Goal: Task Accomplishment & Management: Complete application form

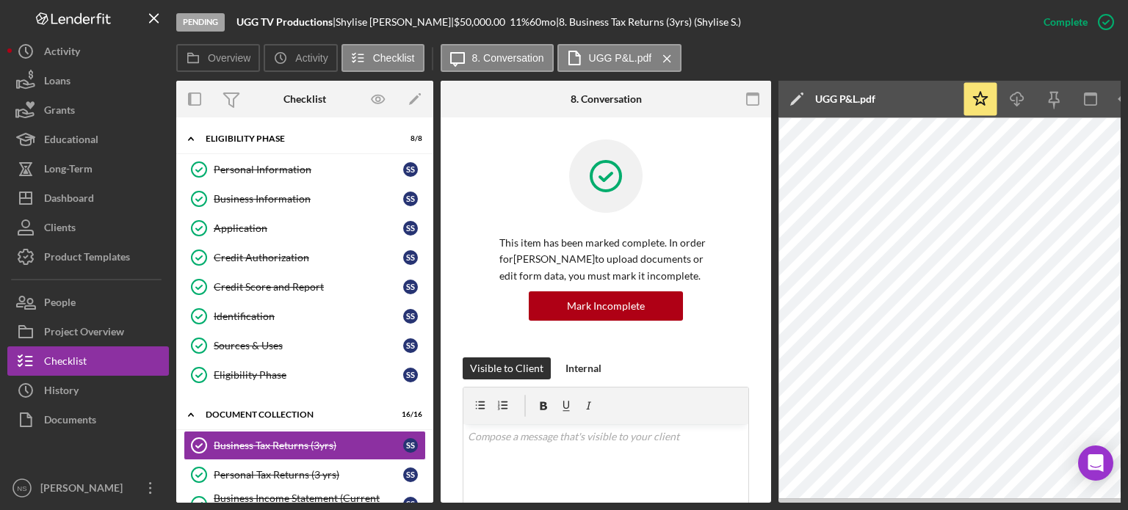
scroll to position [430, 0]
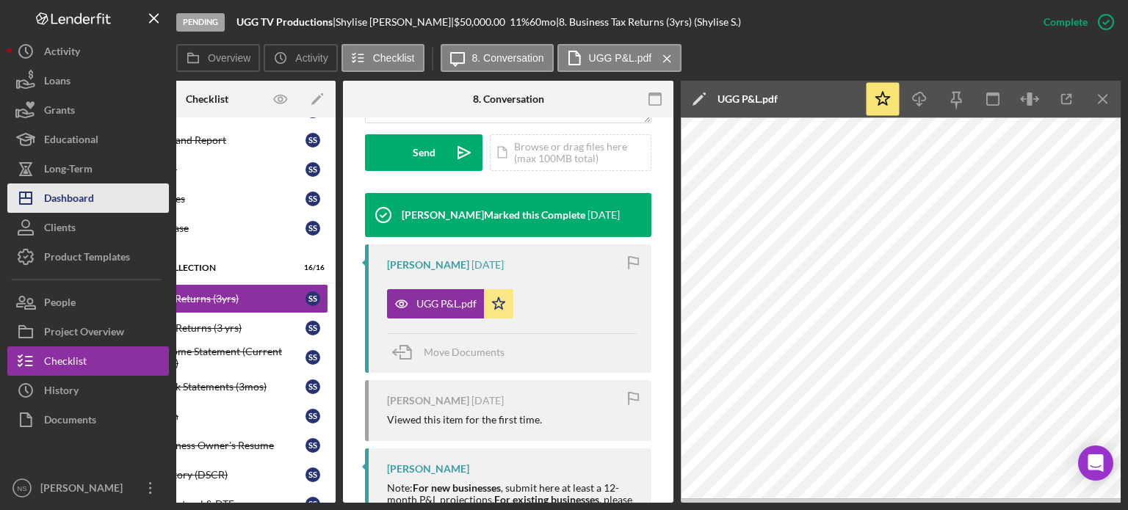
click at [104, 205] on button "Icon/Dashboard Dashboard" at bounding box center [88, 198] width 162 height 29
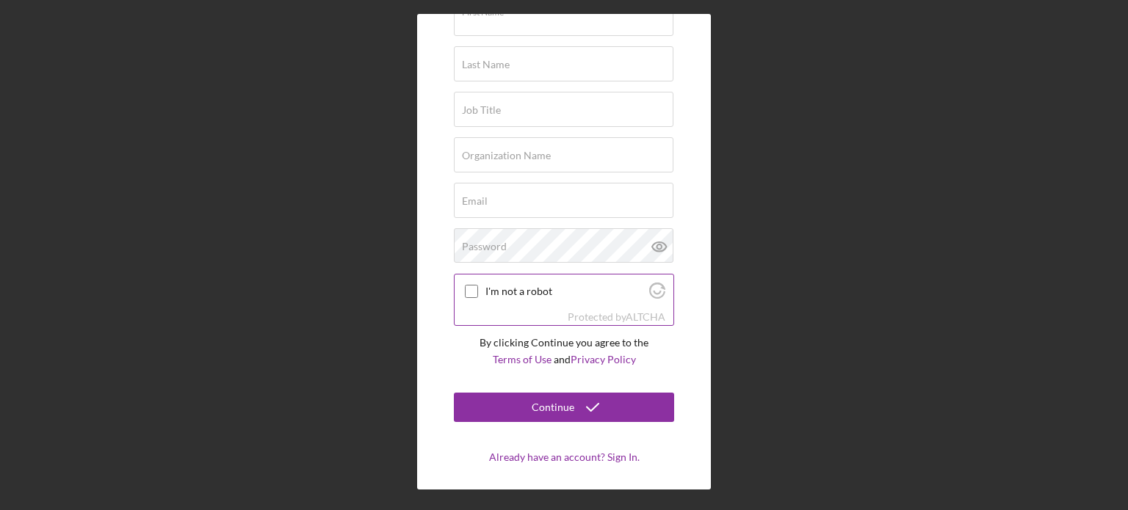
scroll to position [100, 0]
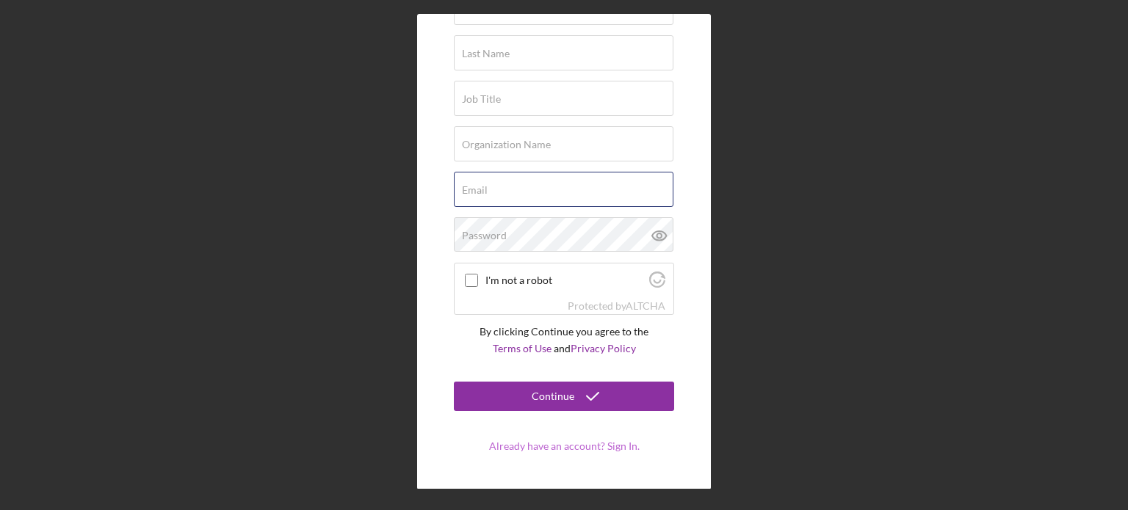
type input "[EMAIL_ADDRESS][DOMAIN_NAME]"
click at [520, 444] on form "Try Lenderfit First Name Last Name Job Title Organization Name Email [EMAIL_ADD…" at bounding box center [564, 202] width 220 height 502
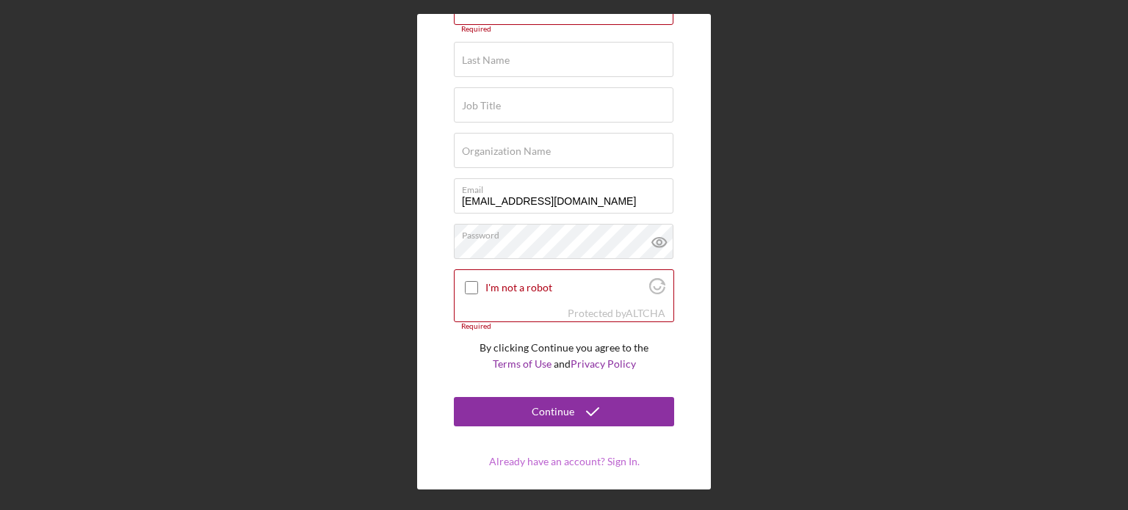
click at [546, 459] on link "Already have an account? Sign In." at bounding box center [564, 461] width 151 height 12
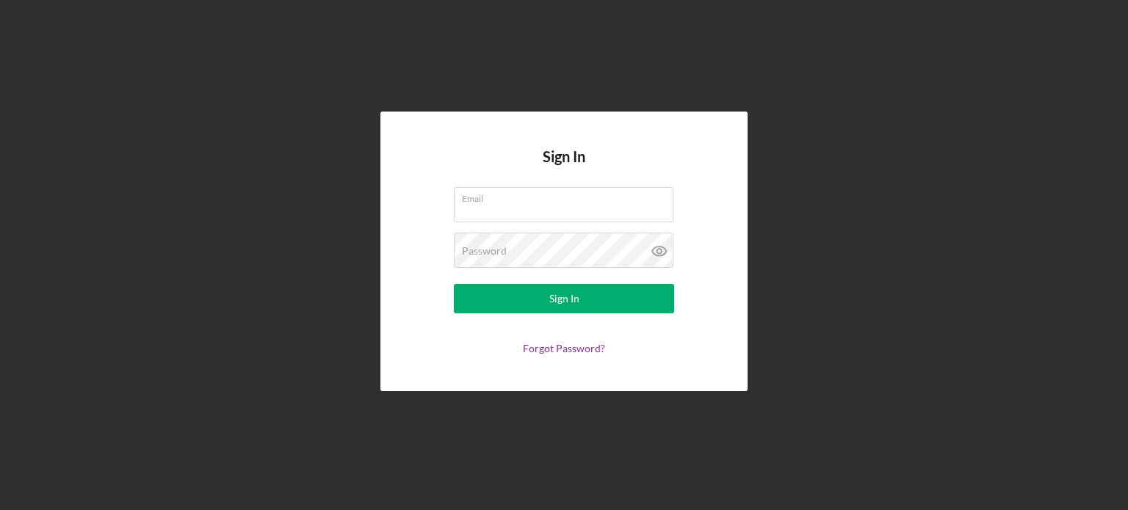
type input "[EMAIL_ADDRESS][DOMAIN_NAME]"
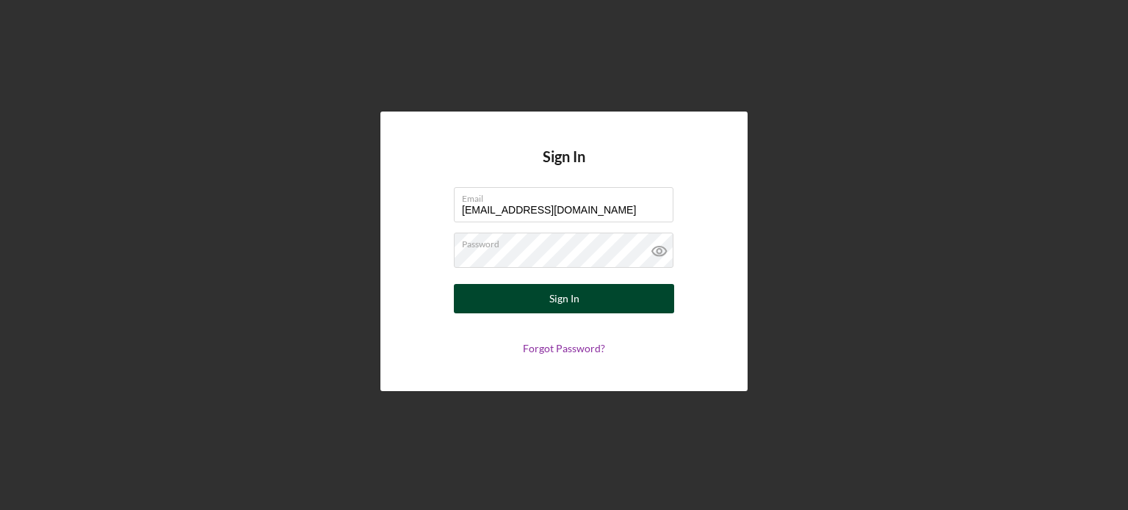
click at [526, 296] on button "Sign In" at bounding box center [564, 298] width 220 height 29
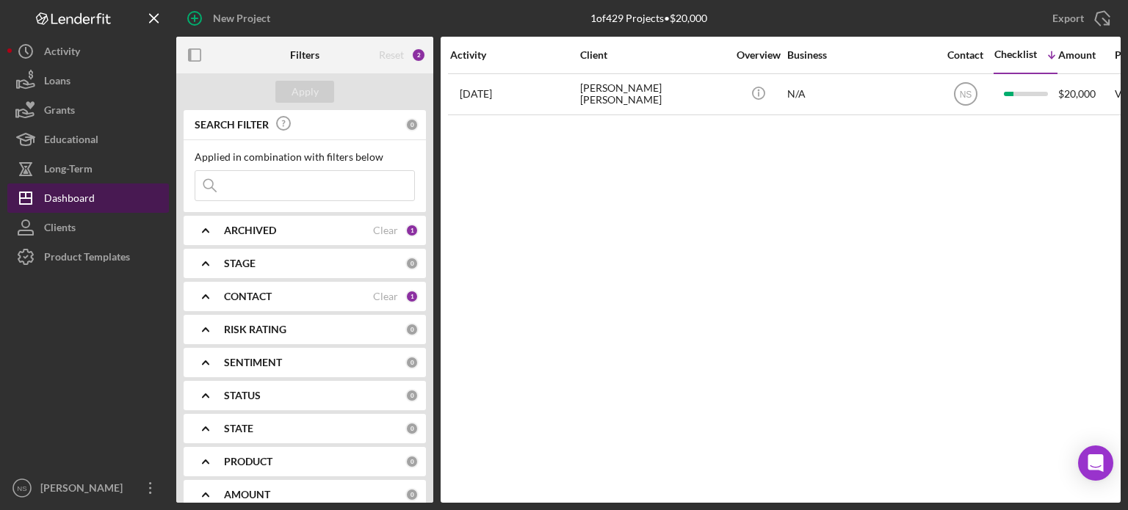
click at [62, 196] on div "Dashboard" at bounding box center [69, 200] width 51 height 33
click at [379, 297] on div "Clear" at bounding box center [385, 297] width 25 height 12
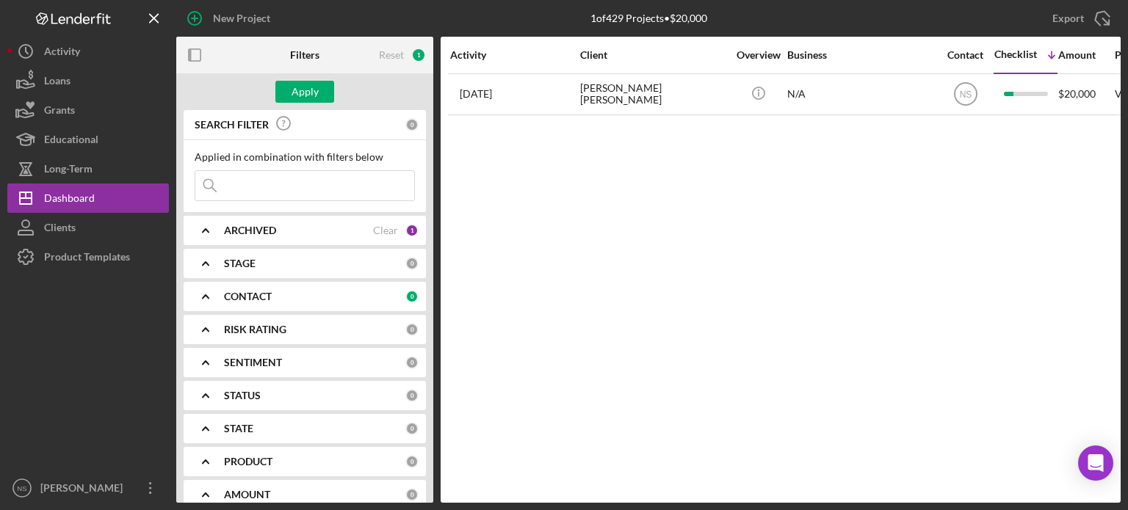
click at [379, 296] on div "CONTACT" at bounding box center [314, 297] width 181 height 12
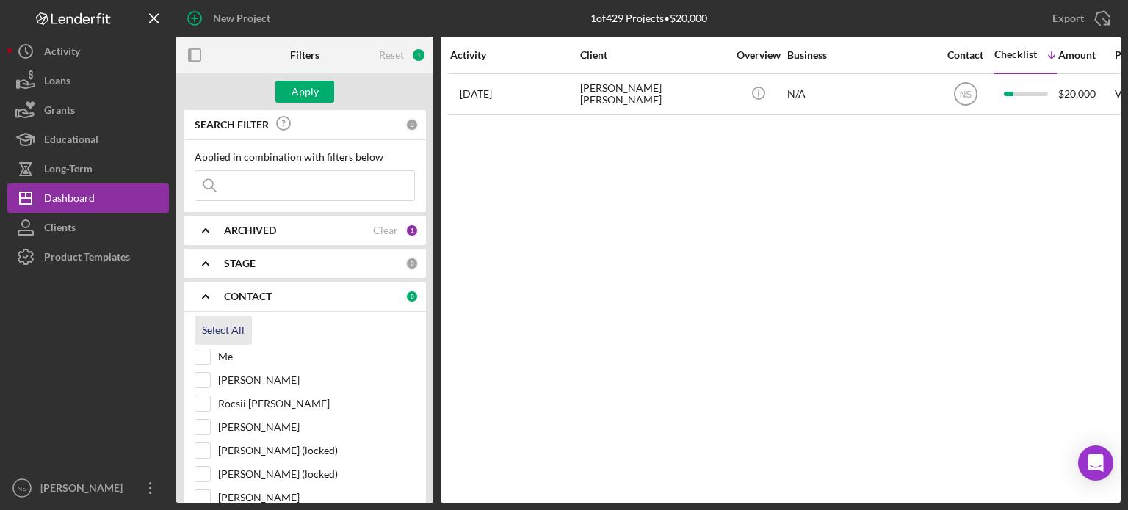
click at [238, 331] on div "Select All" at bounding box center [223, 330] width 43 height 29
checkbox input "true"
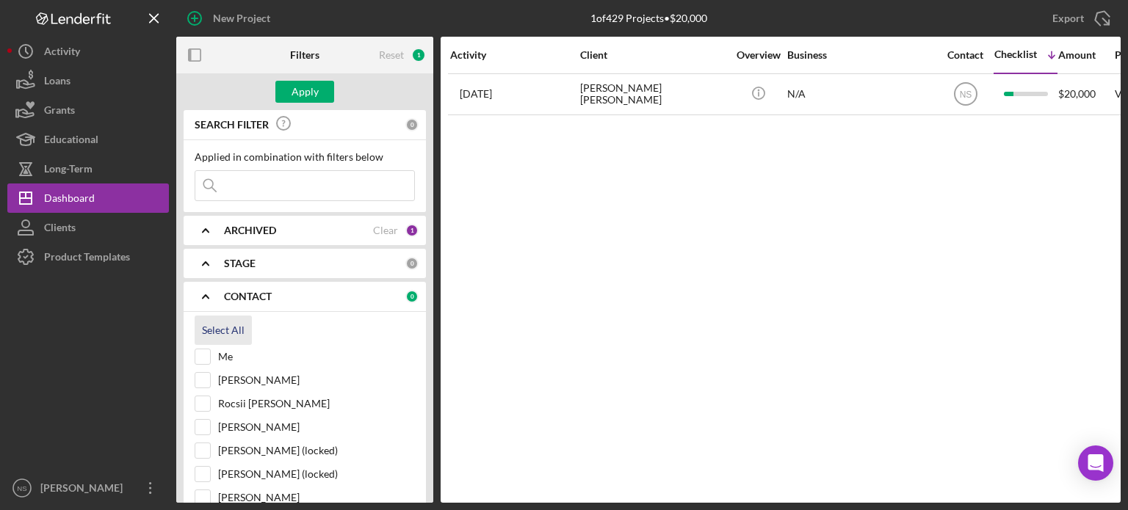
checkbox input "true"
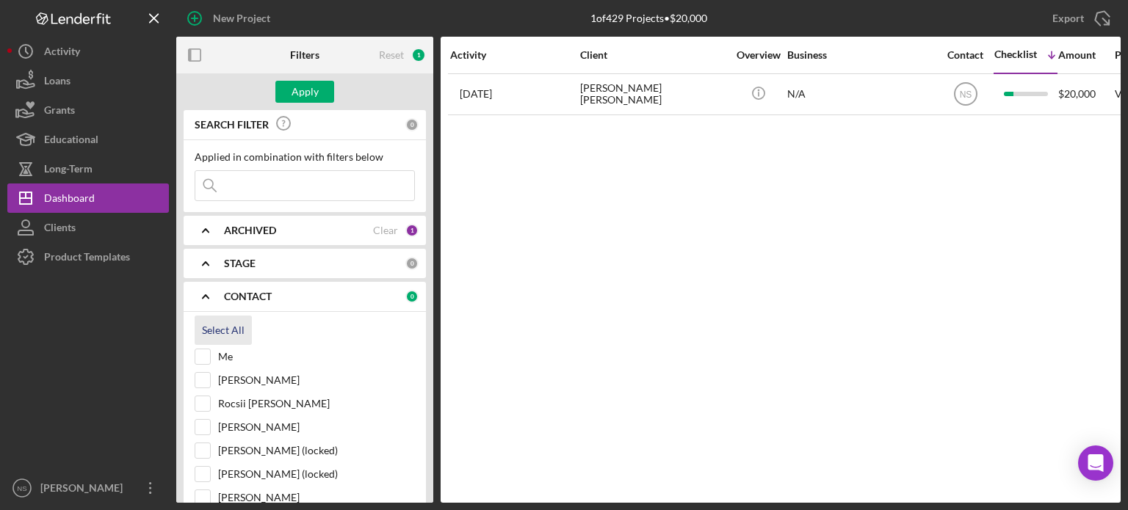
checkbox input "true"
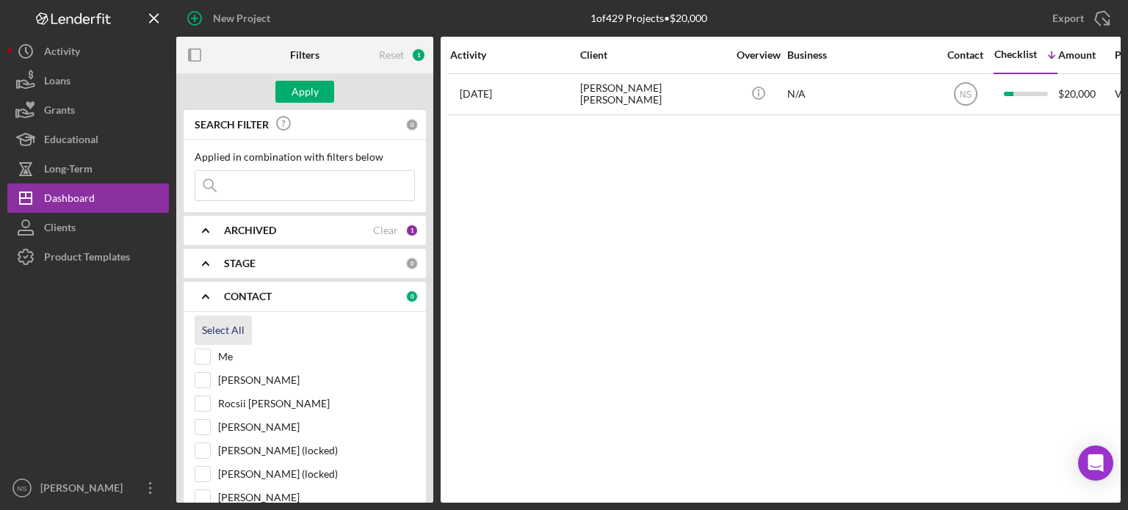
checkbox input "true"
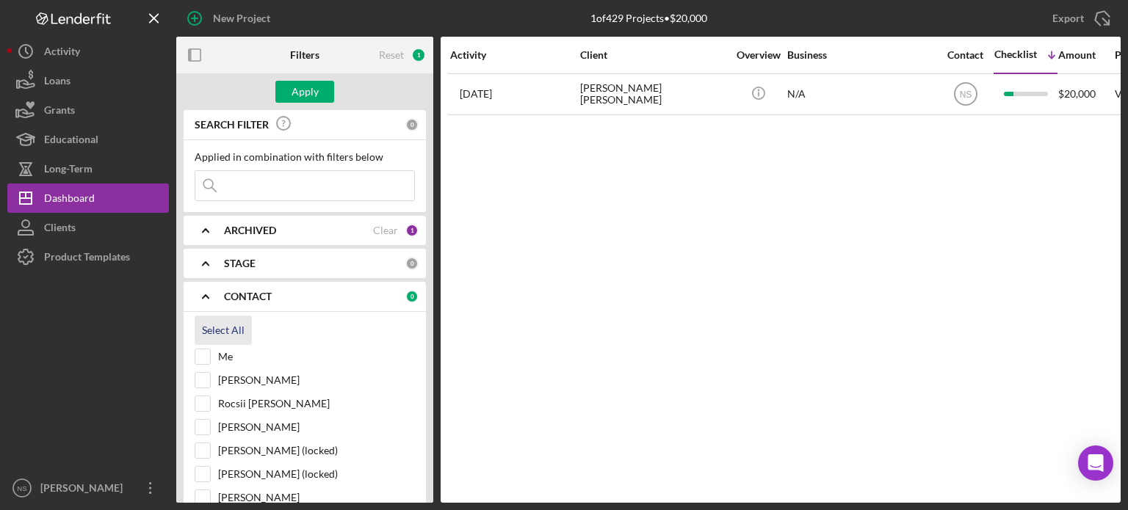
checkbox input "true"
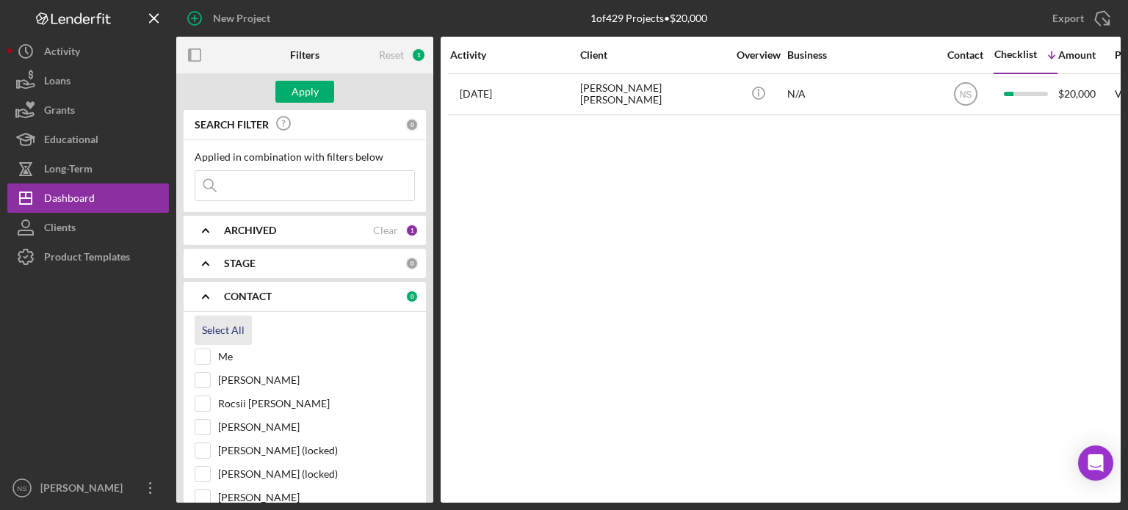
checkbox input "true"
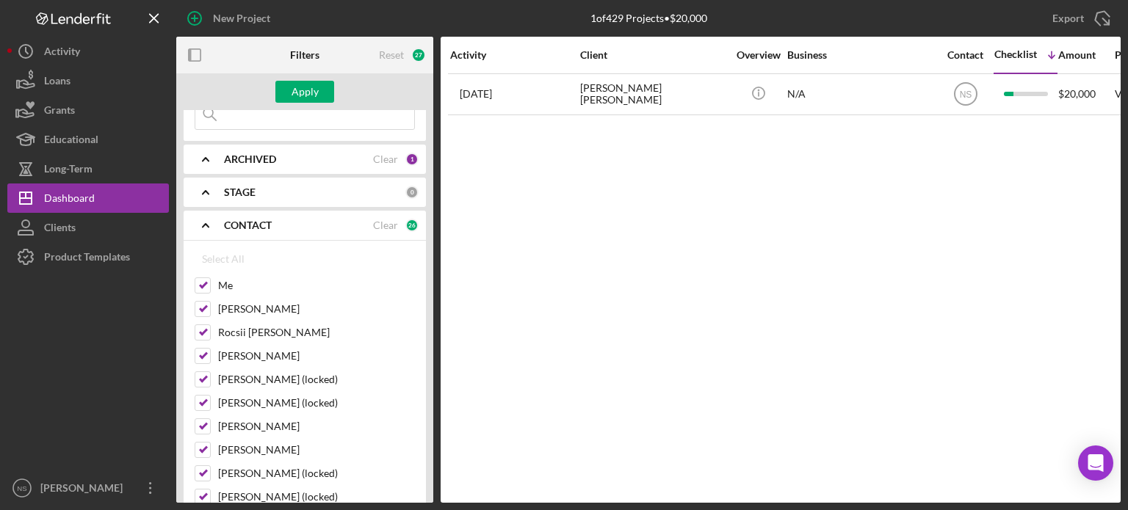
scroll to position [73, 0]
click at [379, 223] on div "Clear" at bounding box center [385, 223] width 25 height 12
checkbox input "false"
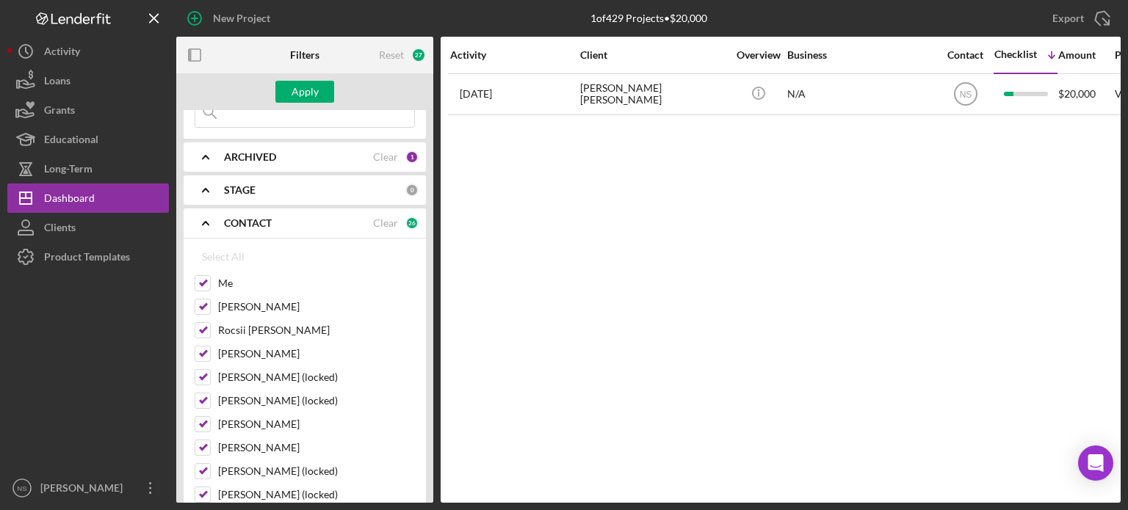
checkbox input "false"
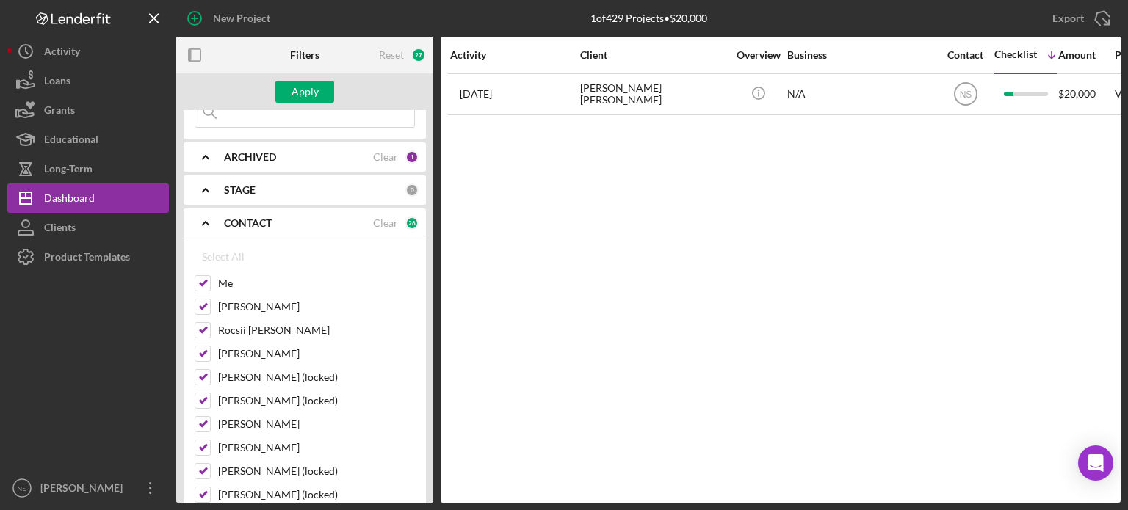
checkbox input "false"
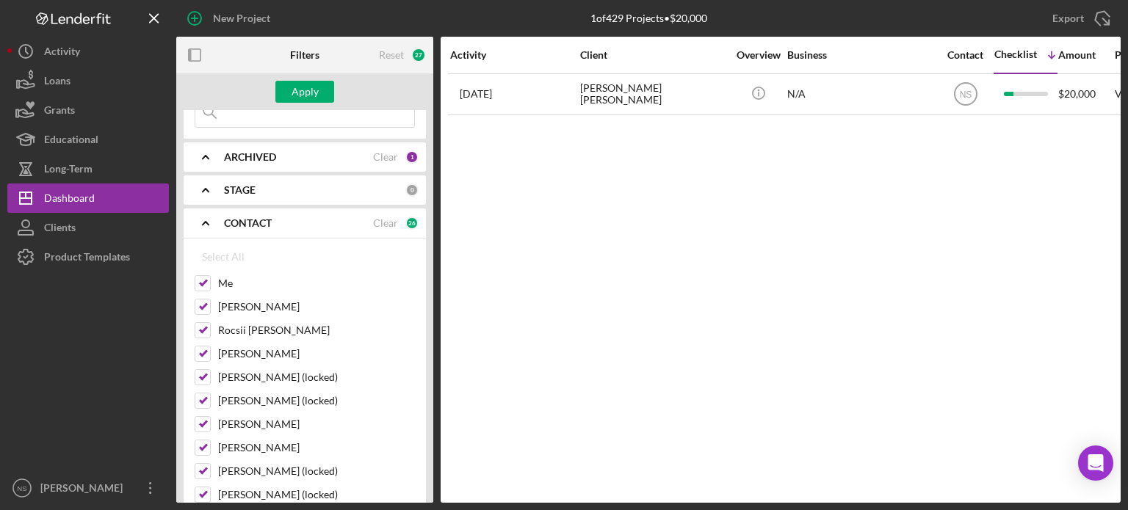
checkbox input "false"
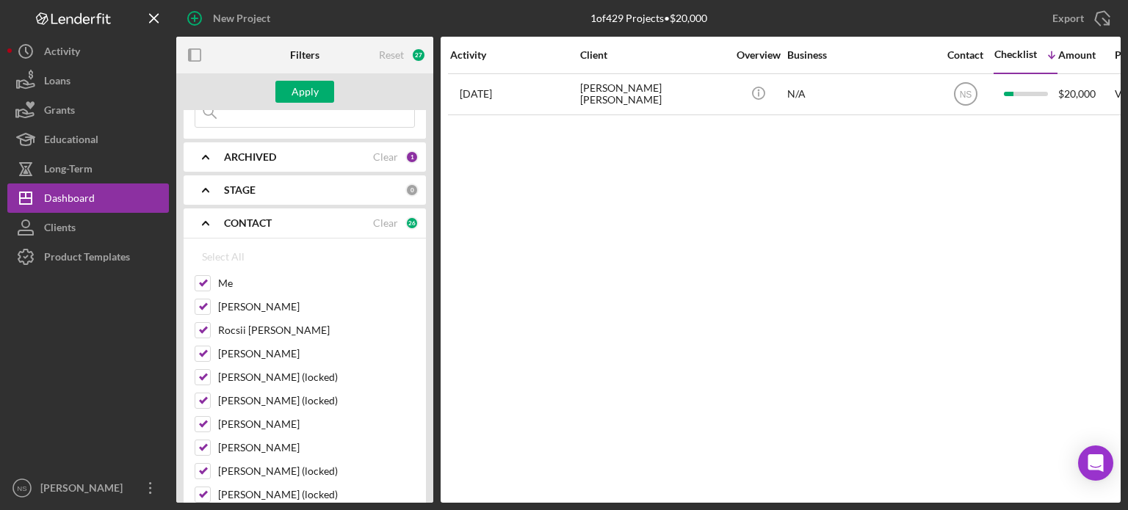
checkbox input "false"
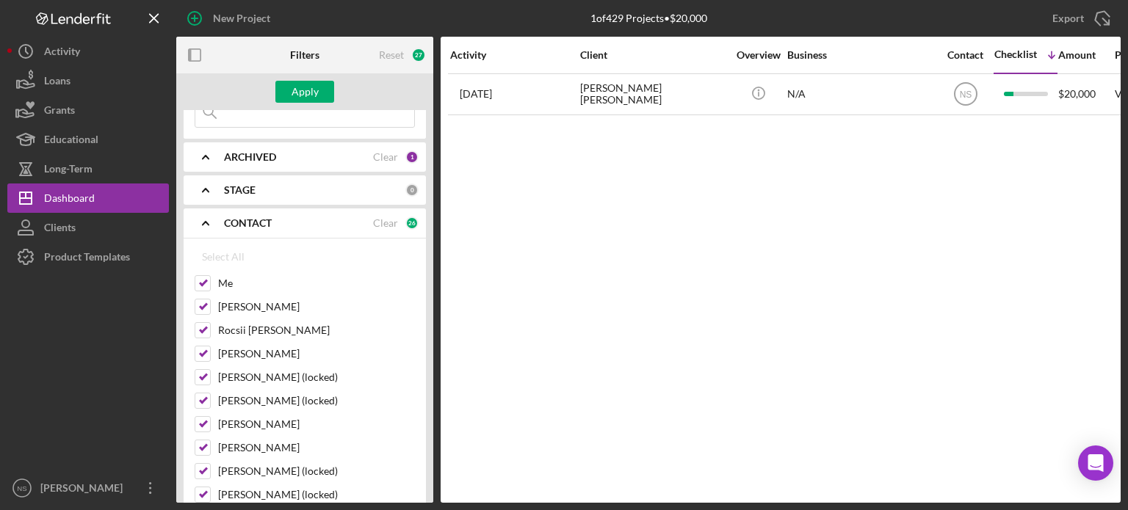
checkbox input "false"
click at [200, 422] on input "Nielle Cook" at bounding box center [202, 424] width 15 height 15
checkbox input "true"
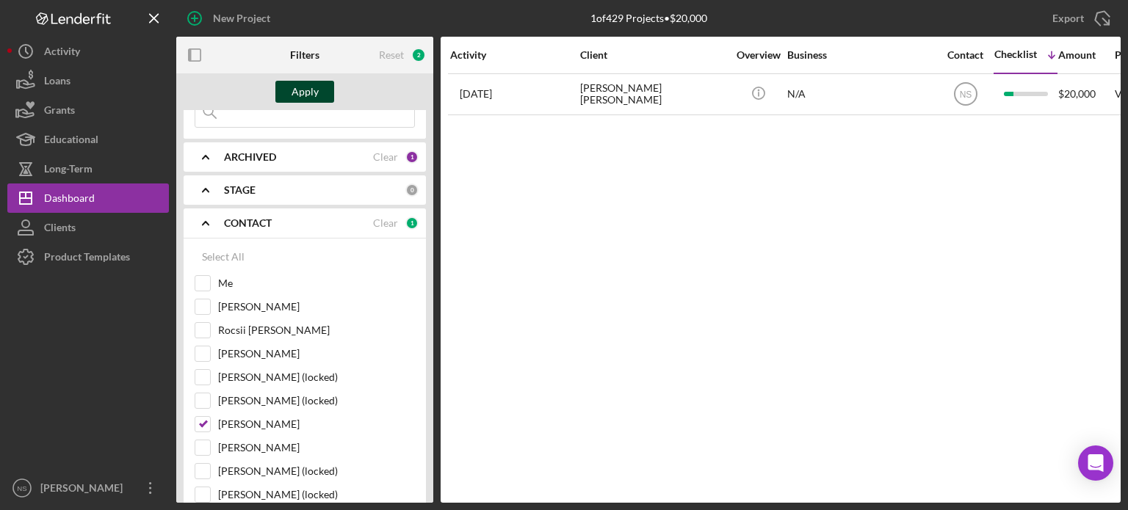
click at [307, 91] on div "Apply" at bounding box center [305, 92] width 27 height 22
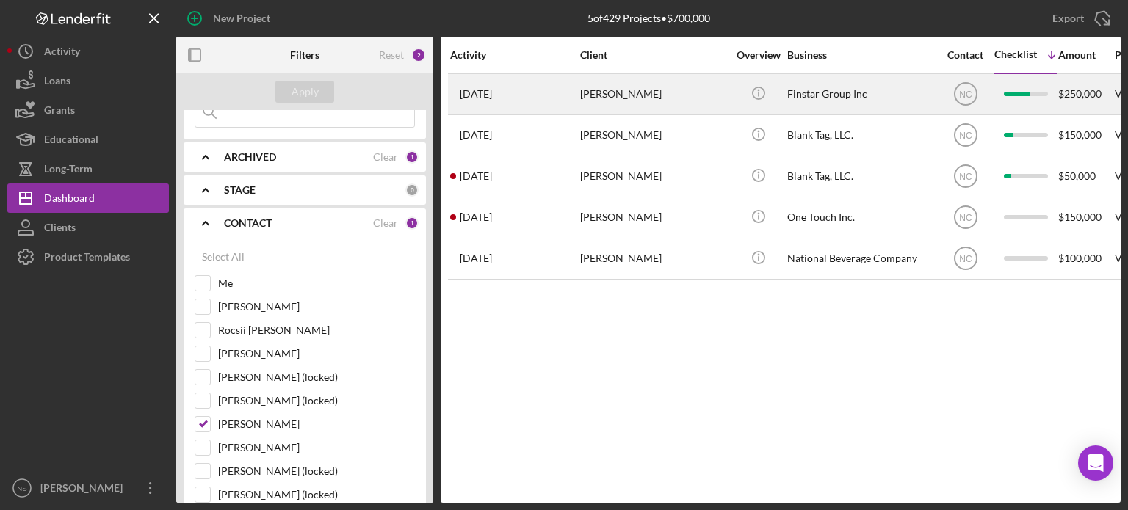
click at [596, 95] on div "Gavin Brown" at bounding box center [653, 94] width 147 height 39
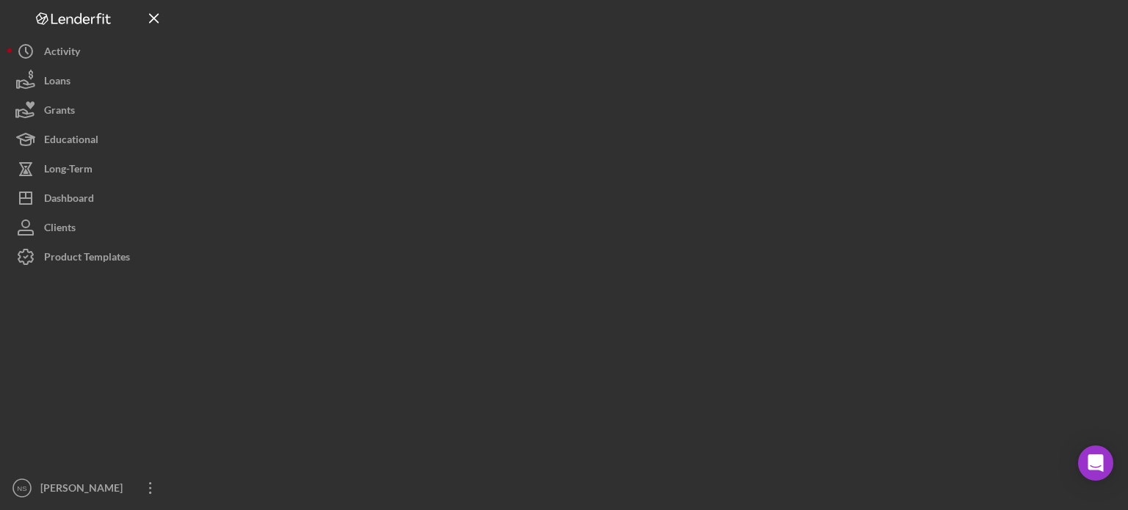
click at [596, 95] on div at bounding box center [648, 251] width 944 height 503
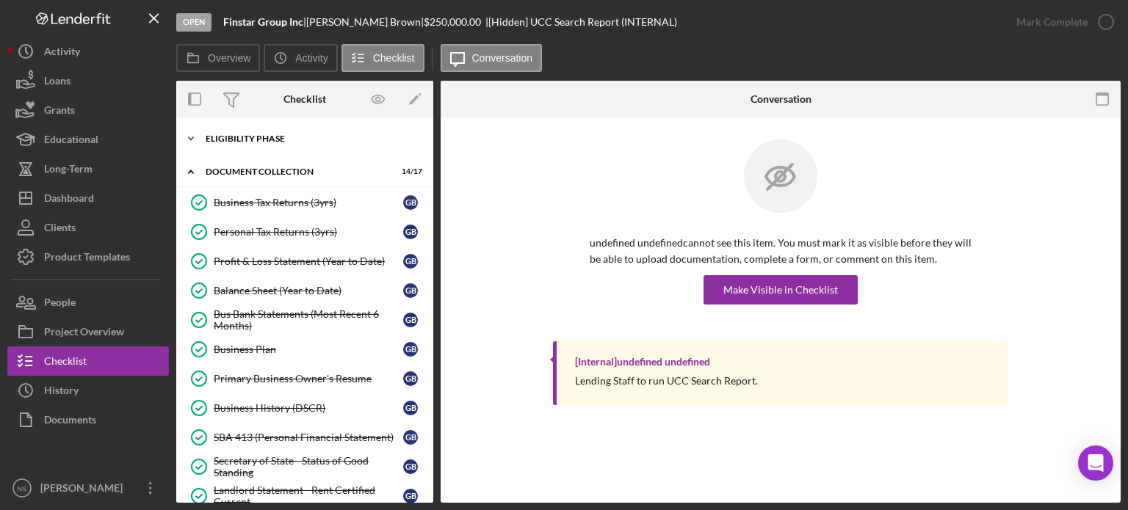
click at [192, 137] on icon "Icon/Expander" at bounding box center [190, 138] width 29 height 29
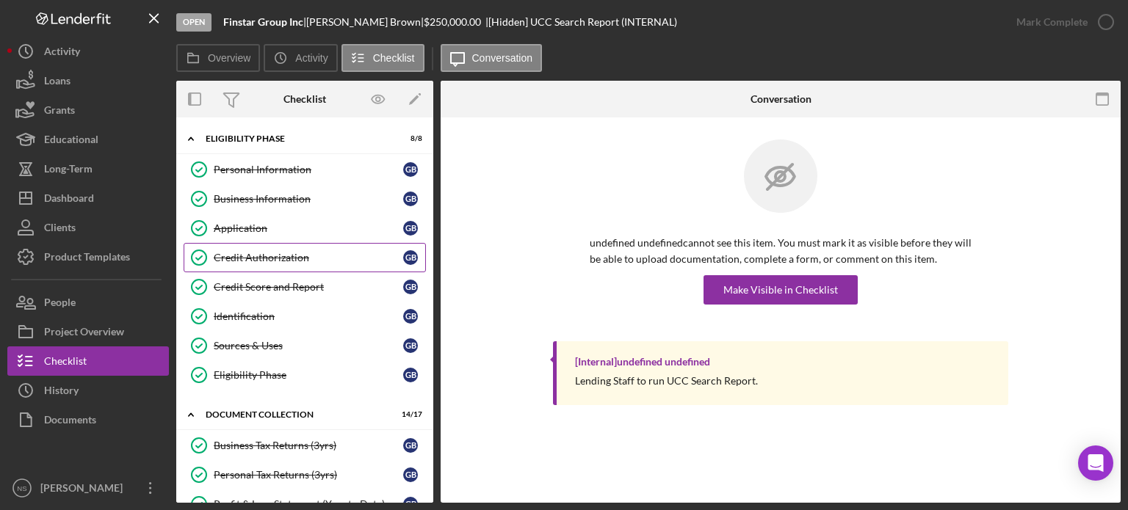
click at [267, 257] on div "Credit Authorization" at bounding box center [308, 258] width 189 height 12
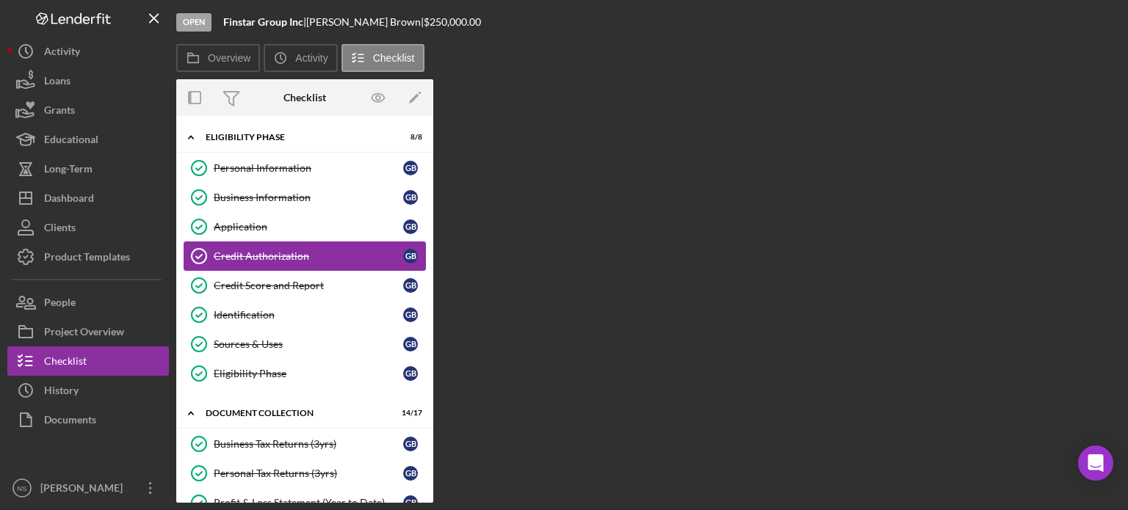
click at [267, 257] on div "Credit Authorization" at bounding box center [308, 256] width 189 height 12
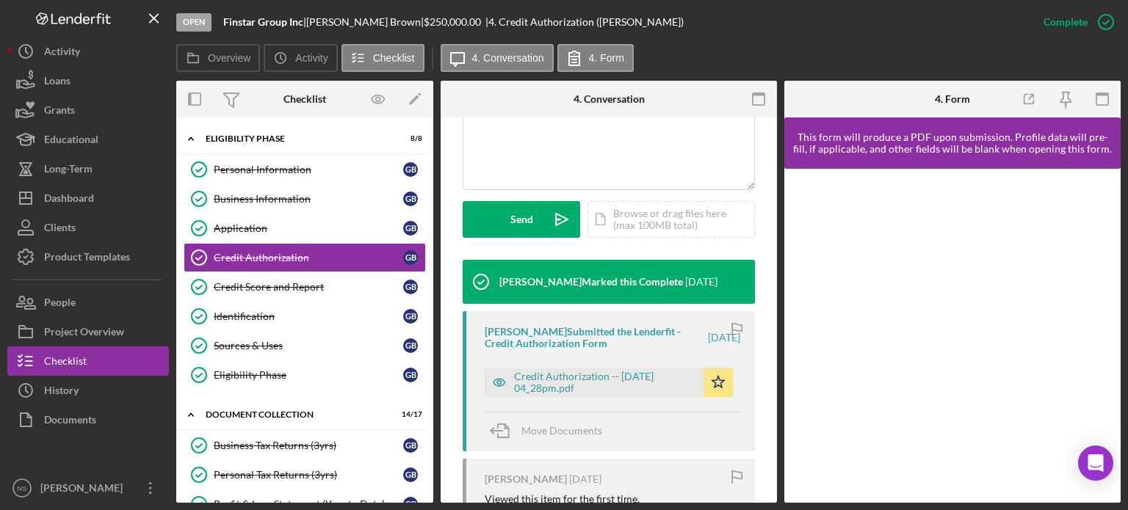
scroll to position [367, 0]
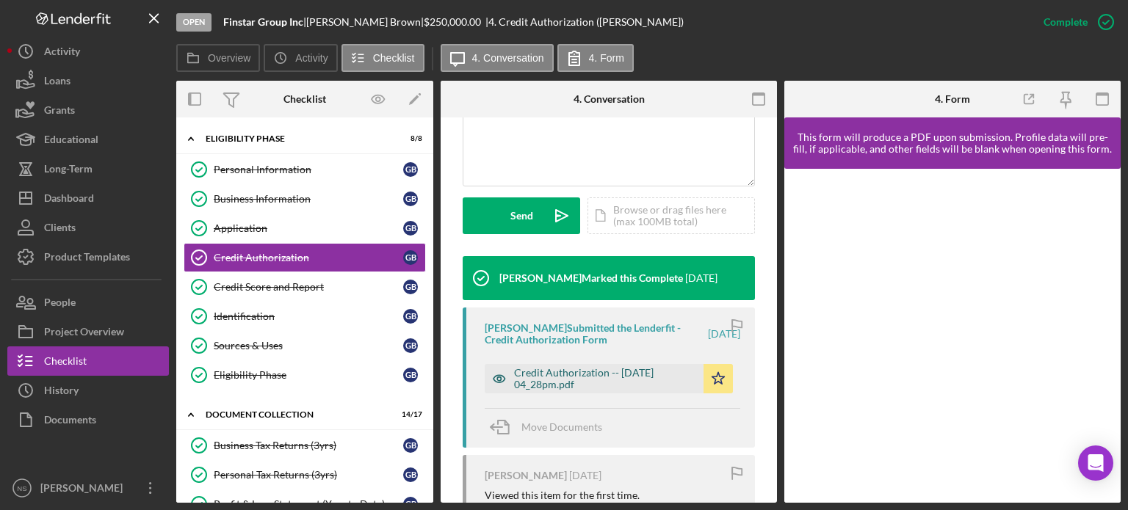
click at [546, 375] on div "Credit Authorization -- 2025-07-04 04_28pm.pdf" at bounding box center [605, 379] width 182 height 24
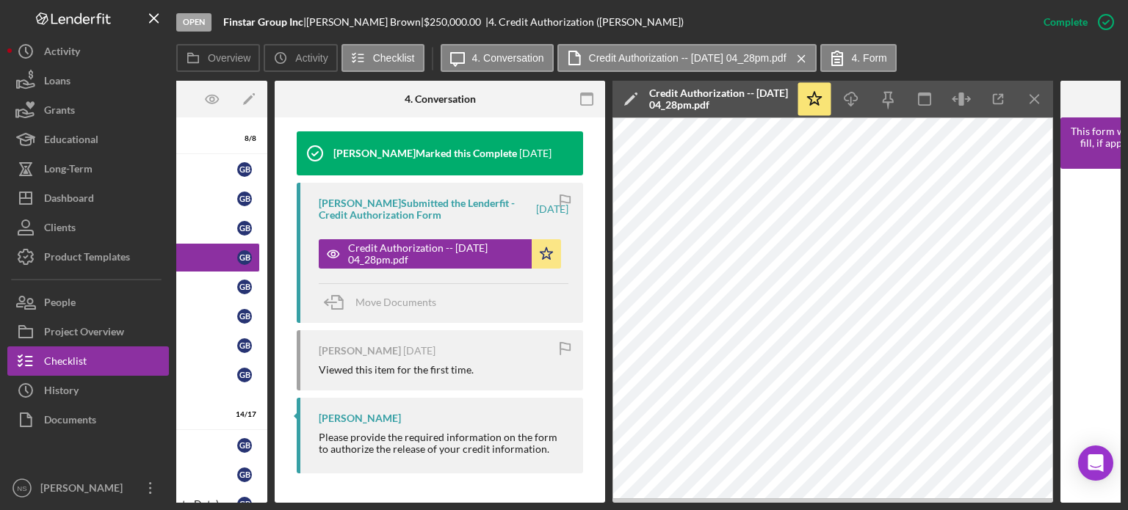
scroll to position [0, 0]
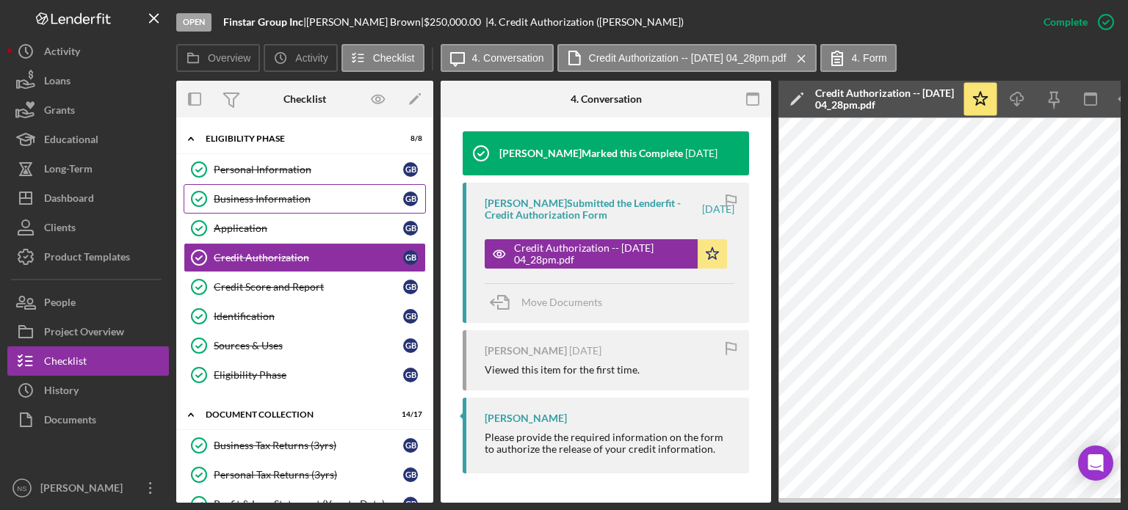
click at [241, 200] on div "Business Information" at bounding box center [308, 199] width 189 height 12
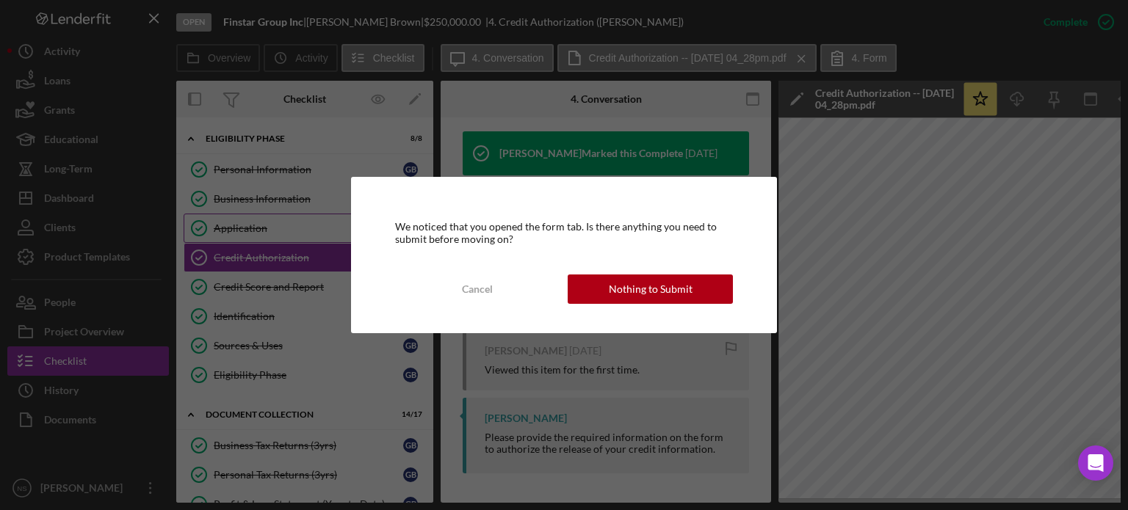
click at [236, 225] on div "We noticed that you opened the form tab. Is there anything you need to submit b…" at bounding box center [564, 255] width 1128 height 510
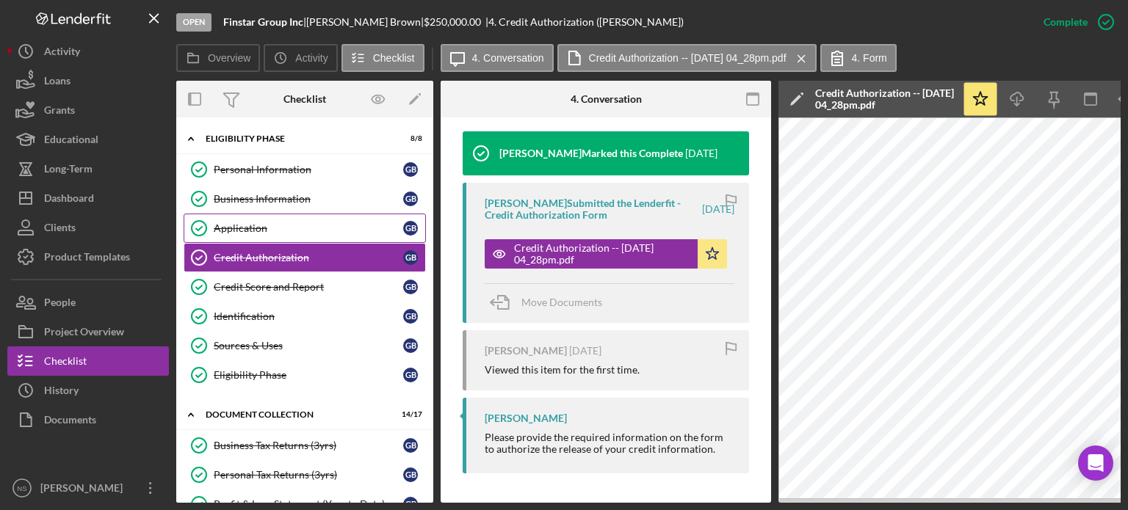
click at [242, 234] on link "Application Application G B" at bounding box center [305, 228] width 242 height 29
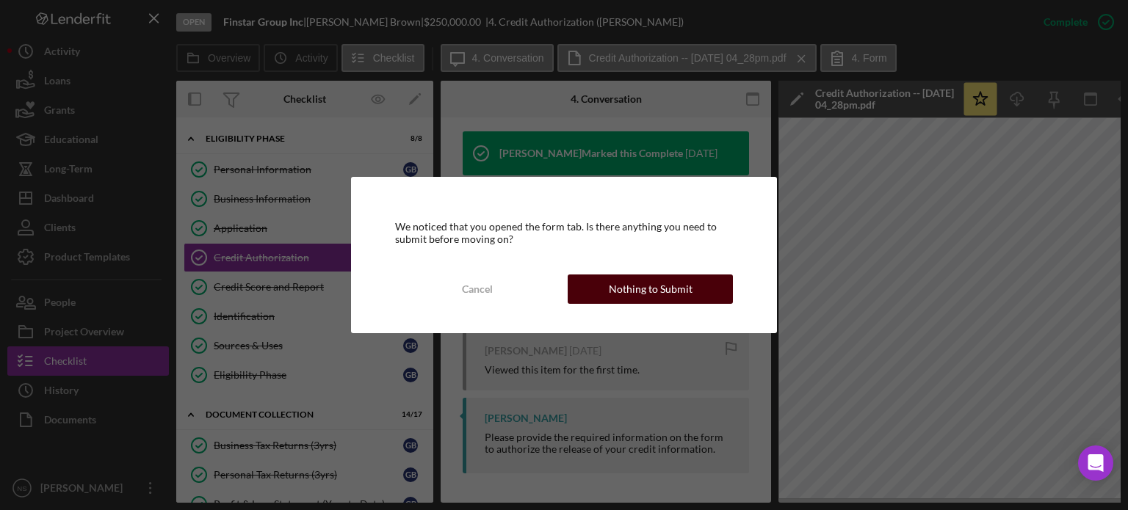
click at [646, 294] on div "Nothing to Submit" at bounding box center [651, 289] width 84 height 29
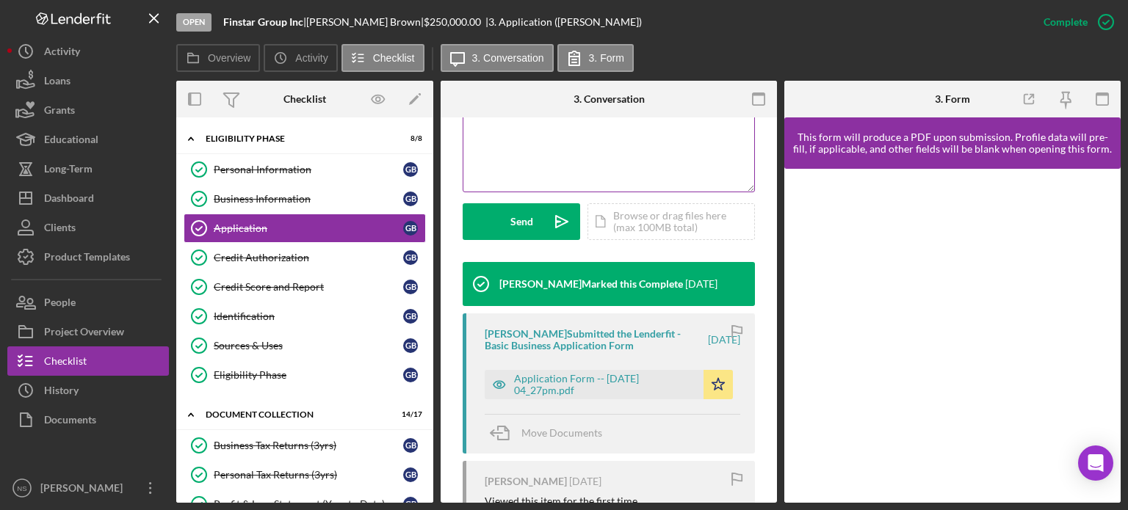
scroll to position [367, 0]
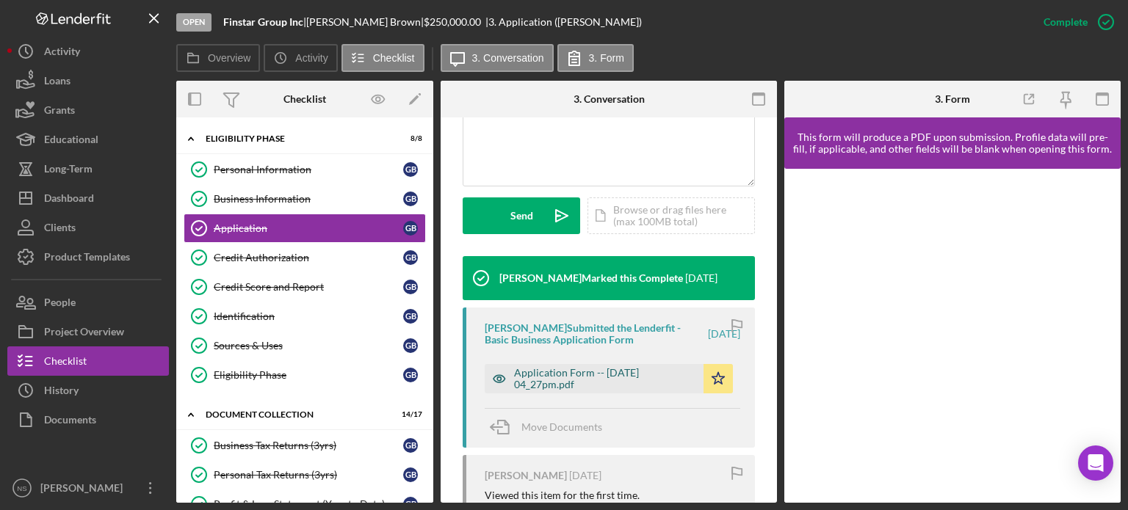
click at [551, 378] on div "Application Form -- 2025-07-04 04_27pm.pdf" at bounding box center [605, 379] width 182 height 24
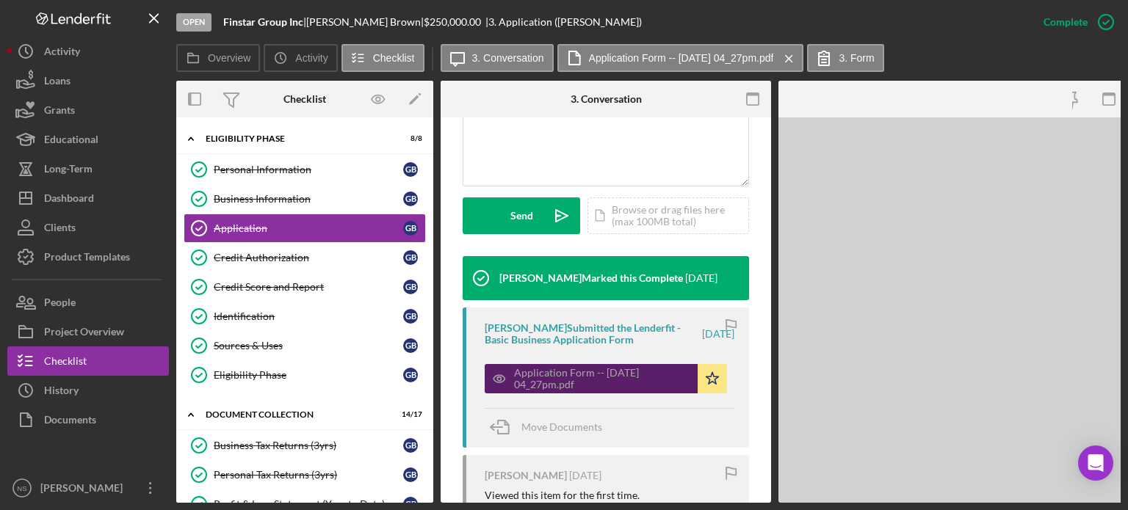
click at [550, 378] on div "Application Form -- 2025-07-04 04_27pm.pdf" at bounding box center [602, 379] width 176 height 24
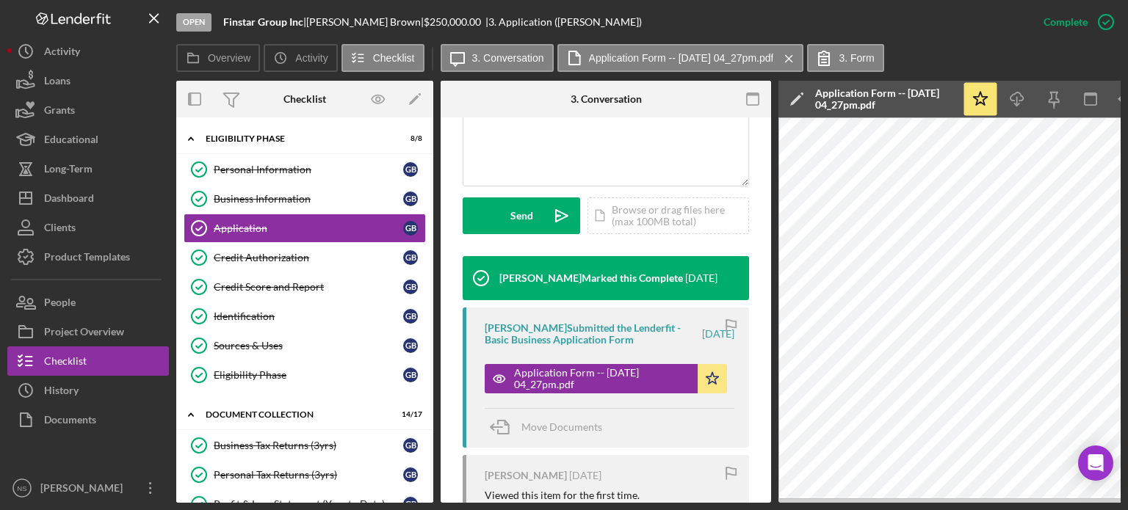
click at [485, 364] on button "Application Form -- 2025-07-04 04_27pm.pdf Icon/Star" at bounding box center [606, 378] width 242 height 29
